Goal: Find specific page/section: Find specific page/section

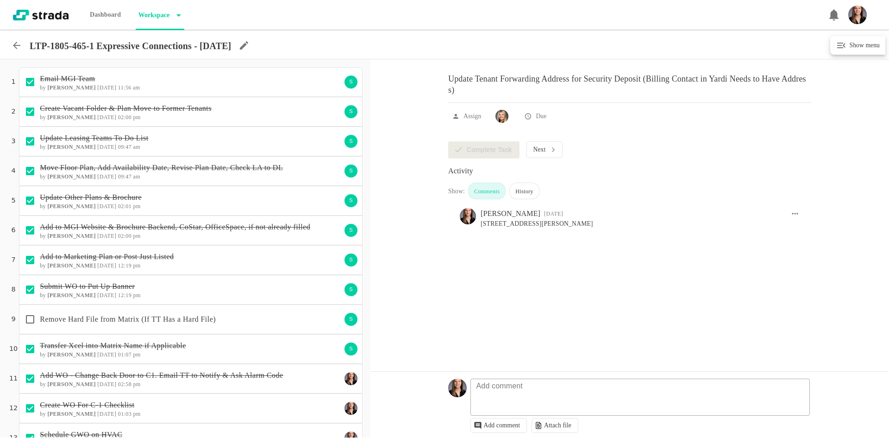
scroll to position [408, 0]
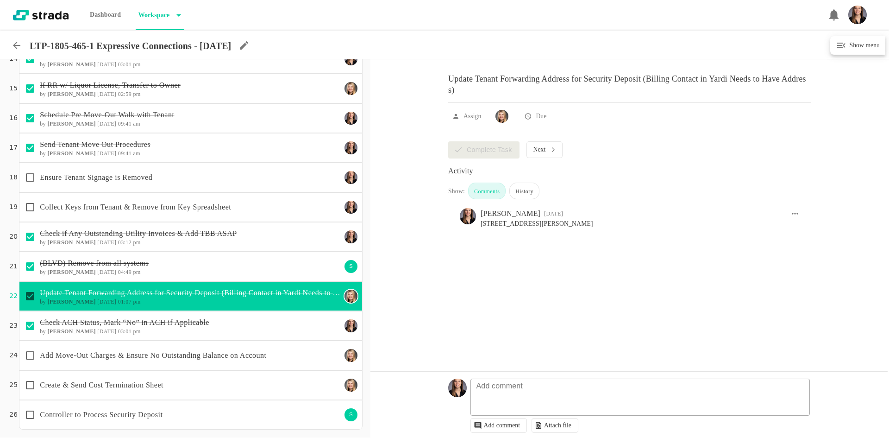
click at [12, 49] on icon at bounding box center [16, 45] width 11 height 11
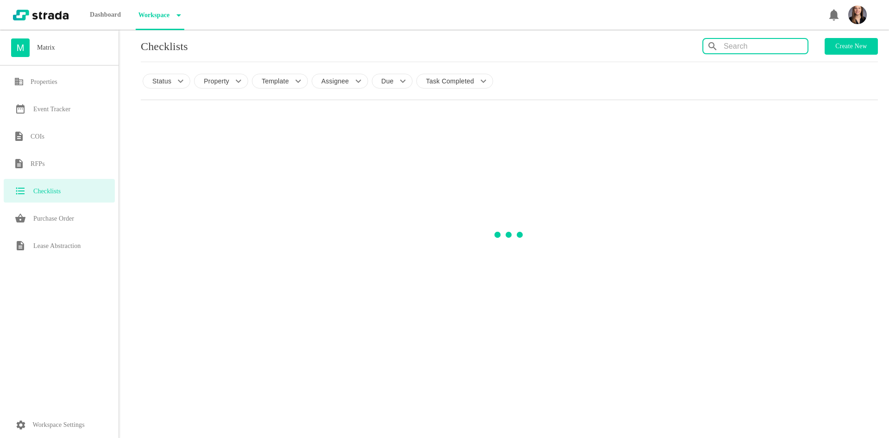
click at [774, 50] on input "text" at bounding box center [766, 46] width 84 height 15
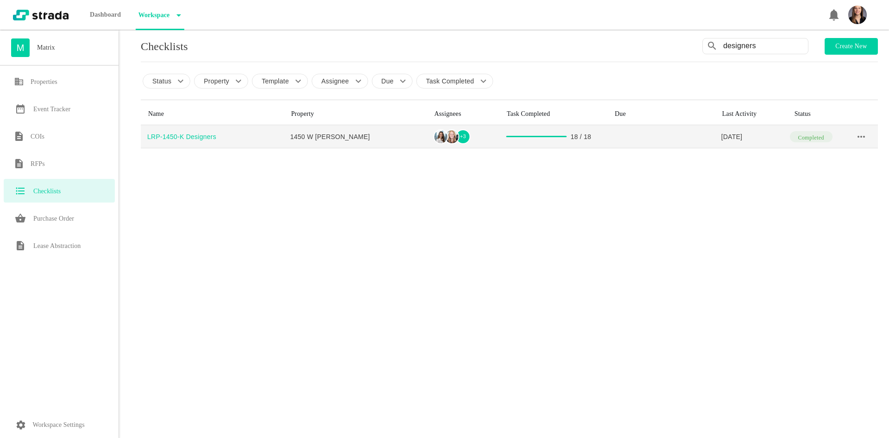
type input "designers"
click at [189, 135] on div "LRP-1450-K Designers" at bounding box center [215, 136] width 137 height 9
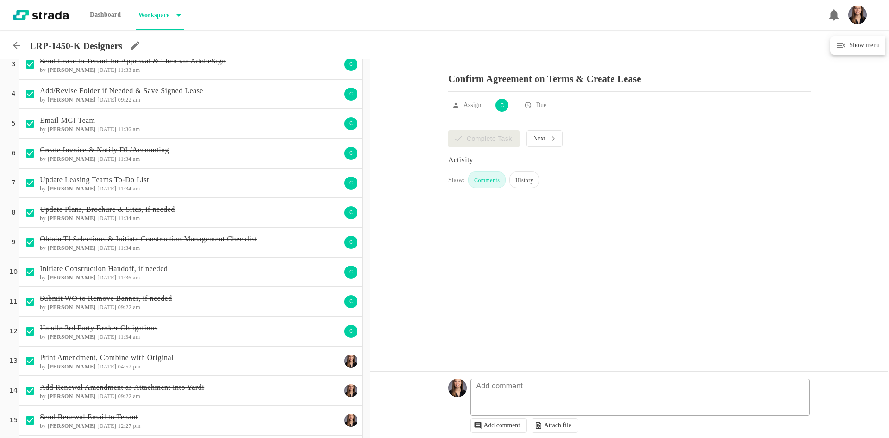
scroll to position [171, 0]
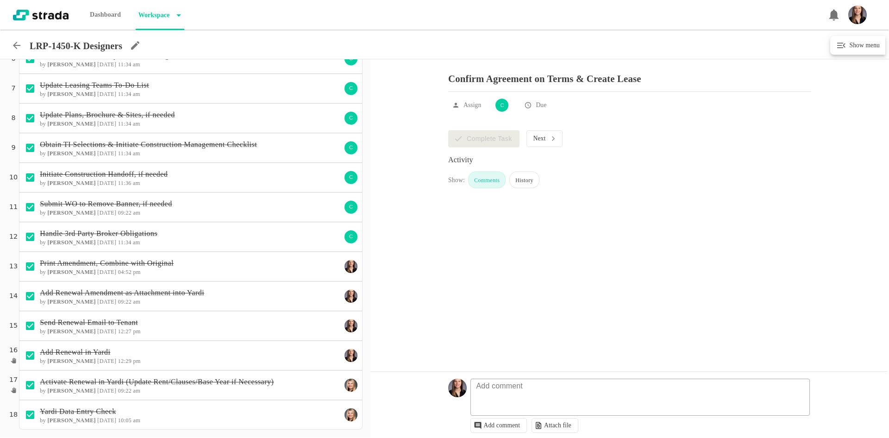
click at [18, 47] on icon at bounding box center [16, 45] width 11 height 11
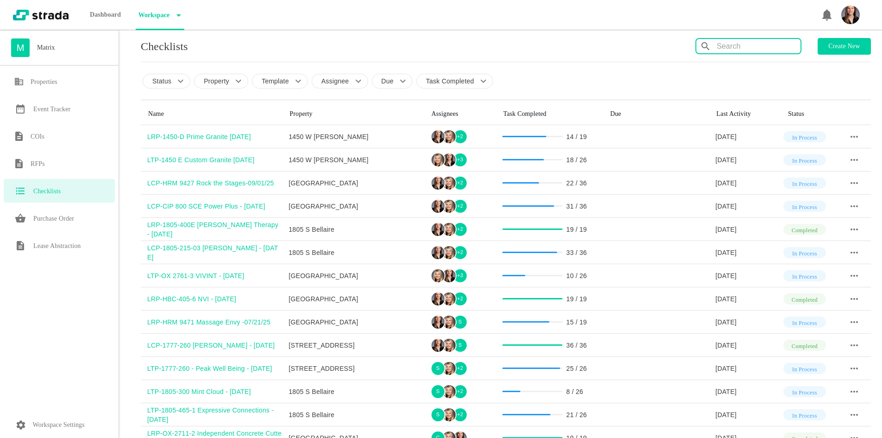
click at [735, 50] on input "text" at bounding box center [759, 46] width 84 height 15
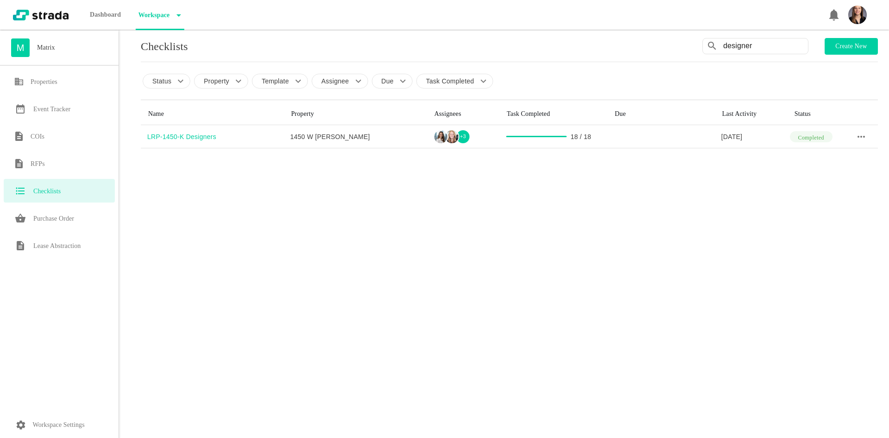
drag, startPoint x: 759, startPoint y: 48, endPoint x: 666, endPoint y: 45, distance: 93.1
click at [666, 45] on div "Checklists designer Create new" at bounding box center [509, 46] width 737 height 17
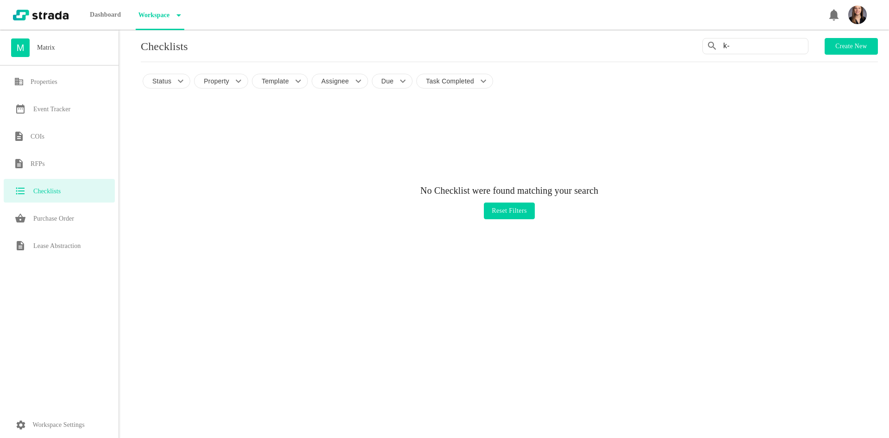
type input "k"
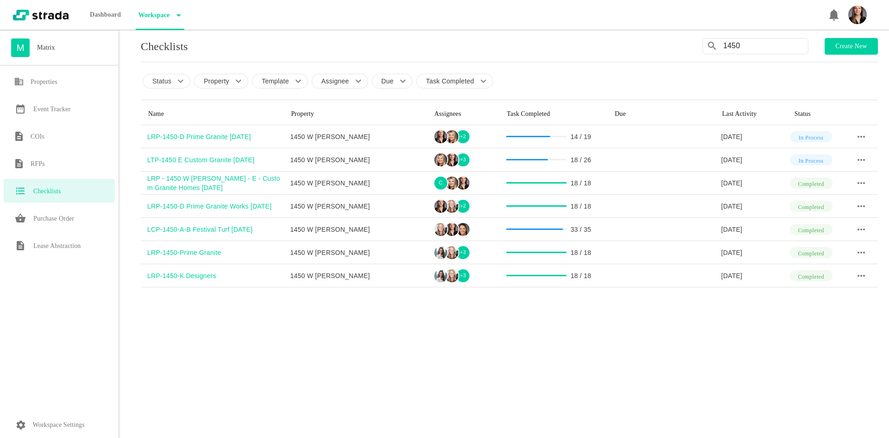
type input "1450"
